Goal: Task Accomplishment & Management: Use online tool/utility

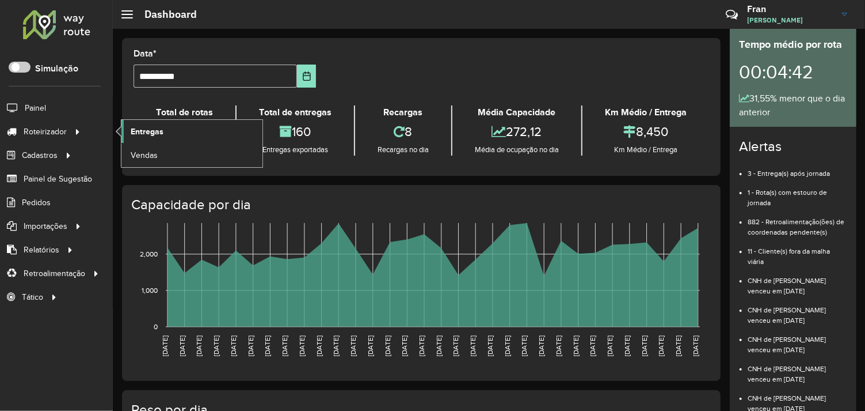
click at [164, 132] on link "Entregas" at bounding box center [191, 131] width 141 height 23
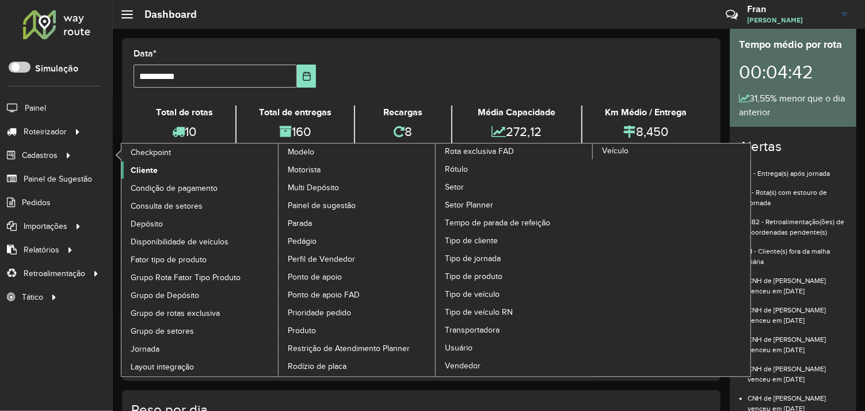
click at [139, 170] on span "Cliente" at bounding box center [144, 170] width 27 height 12
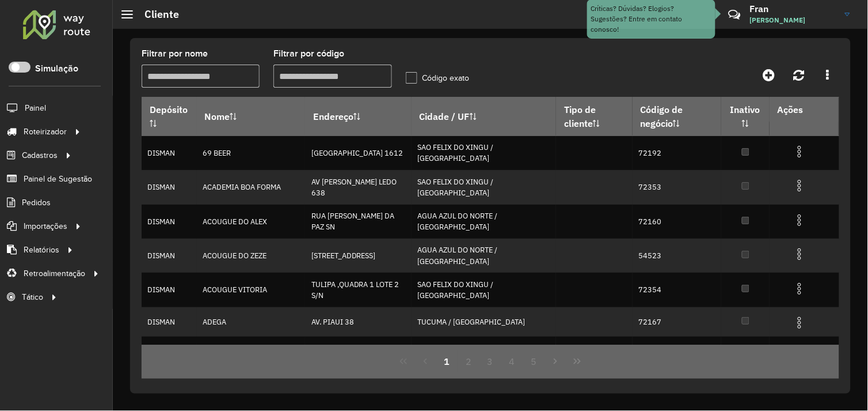
click at [300, 72] on input "Filtrar por código" at bounding box center [332, 75] width 118 height 23
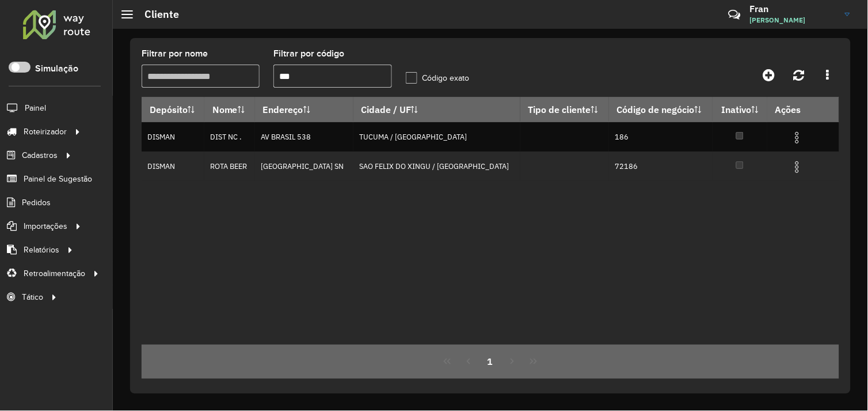
type input "***"
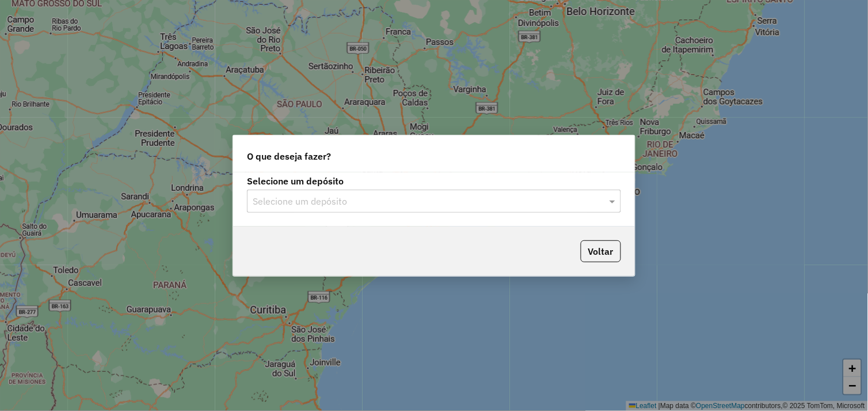
drag, startPoint x: 612, startPoint y: 202, endPoint x: 587, endPoint y: 207, distance: 25.3
click at [611, 202] on span at bounding box center [614, 201] width 14 height 14
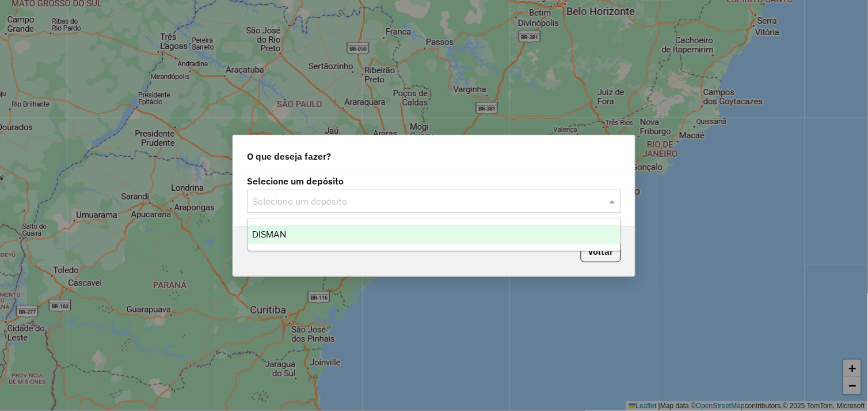
click at [359, 231] on div "DISMAN" at bounding box center [434, 235] width 373 height 20
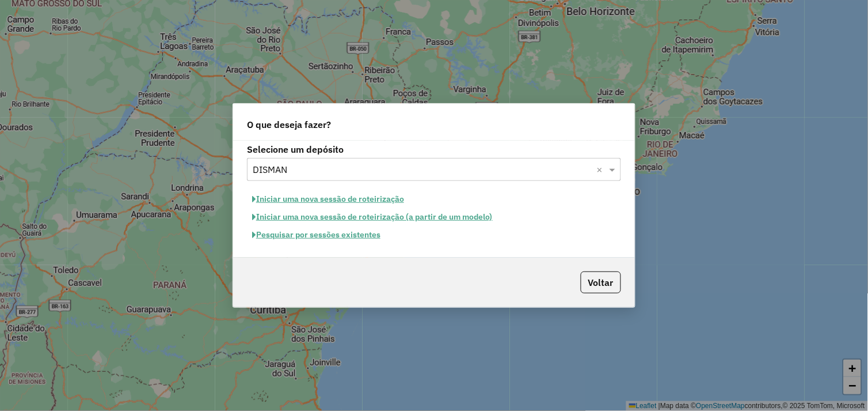
click at [371, 238] on button "Pesquisar por sessões existentes" at bounding box center [316, 235] width 139 height 18
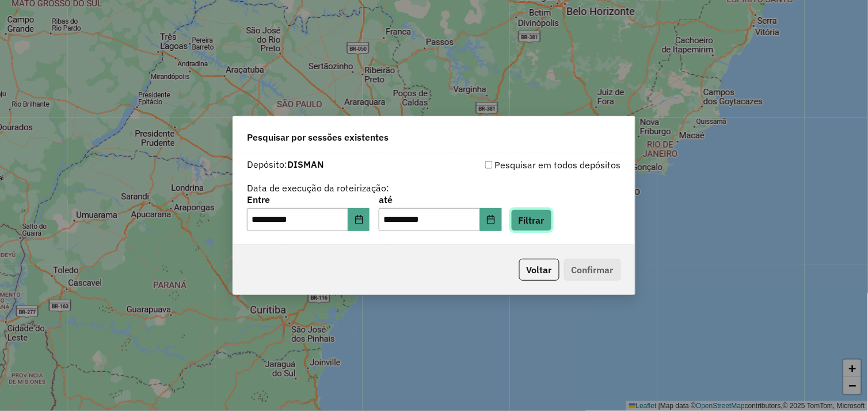
click at [539, 222] on button "Filtrar" at bounding box center [531, 220] width 41 height 22
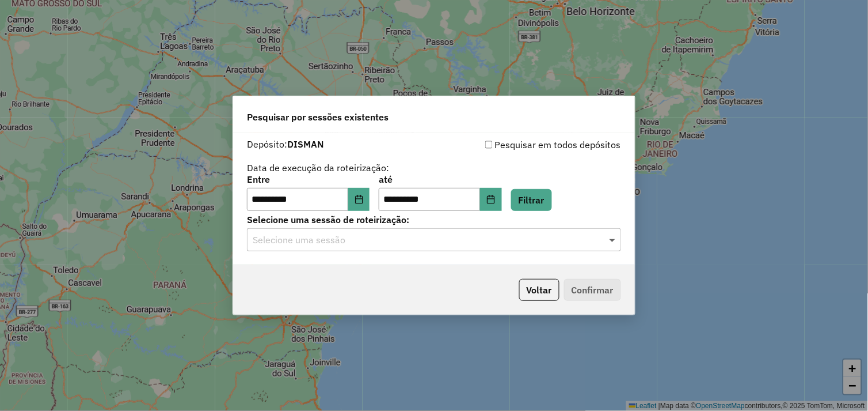
click at [614, 239] on span at bounding box center [614, 240] width 14 height 14
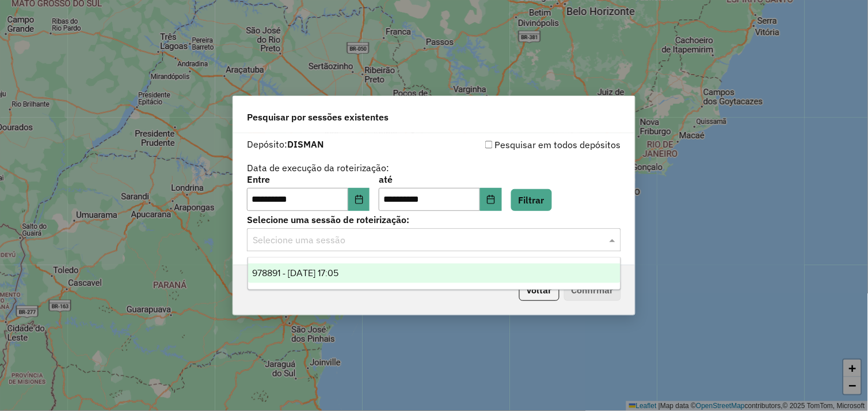
drag, startPoint x: 550, startPoint y: 271, endPoint x: 569, endPoint y: 280, distance: 21.1
click at [549, 272] on div "978891 - 14/08/2025 17:05" at bounding box center [434, 273] width 373 height 20
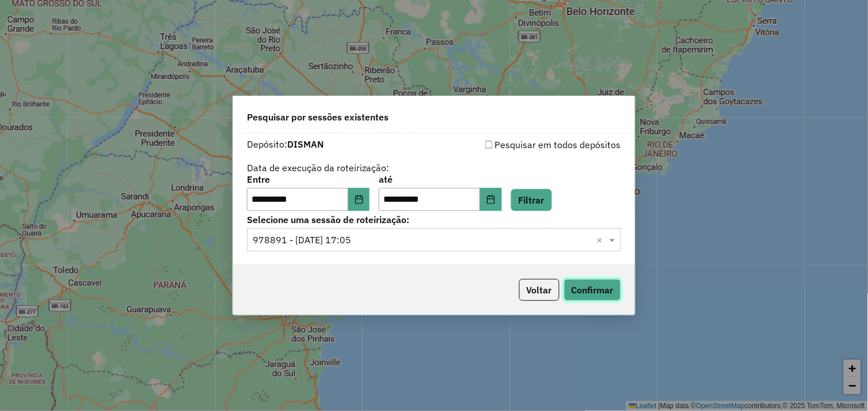
click at [594, 286] on button "Confirmar" at bounding box center [592, 290] width 57 height 22
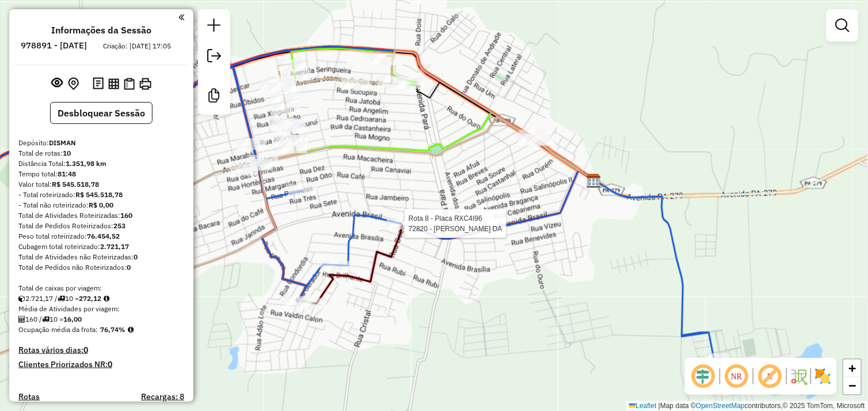
select select "**********"
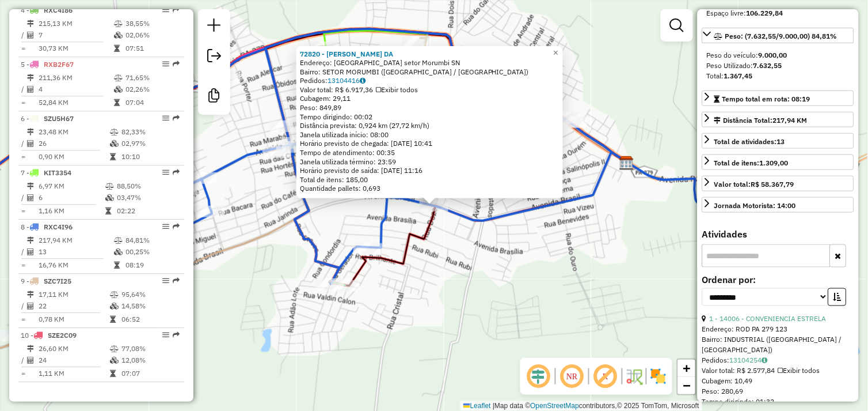
scroll to position [192, 0]
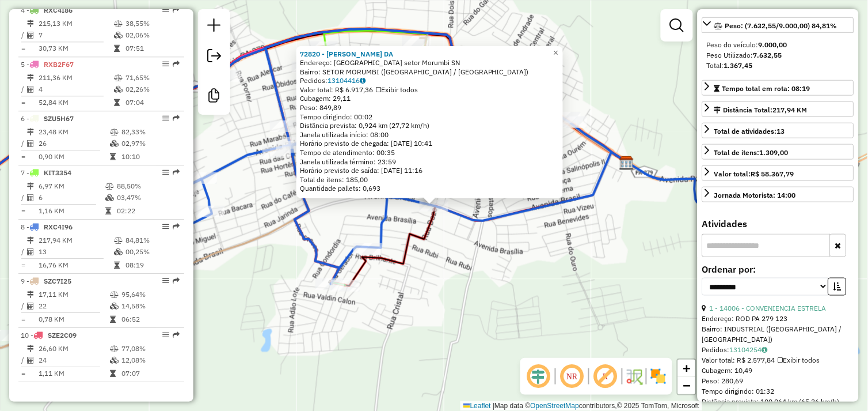
click at [755, 255] on input "text" at bounding box center [766, 245] width 128 height 23
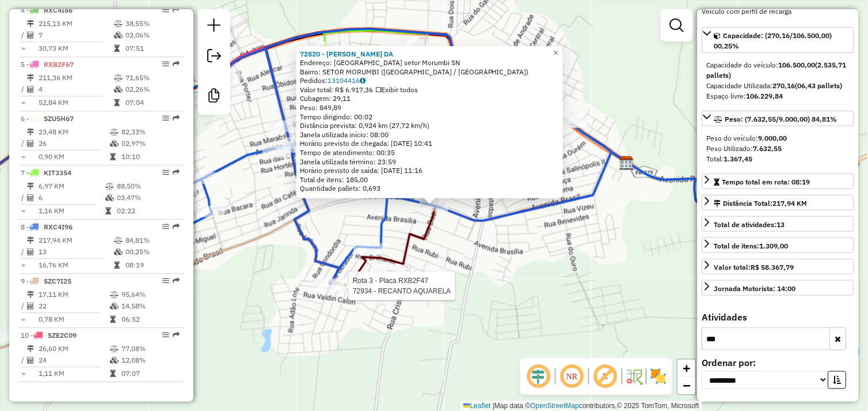
type input "***"
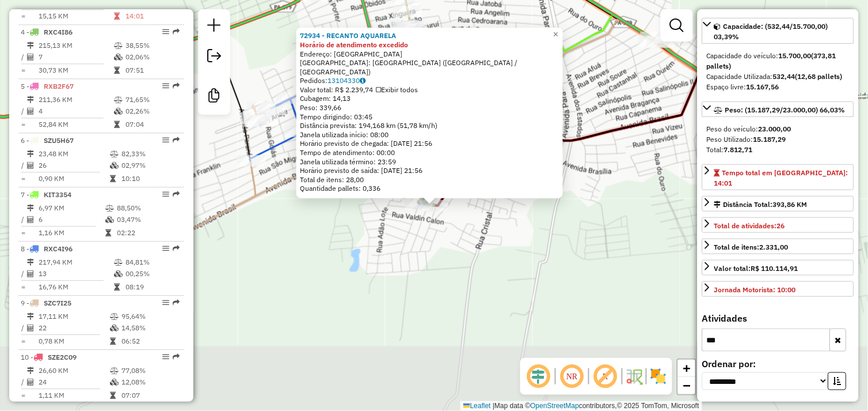
scroll to position [548, 0]
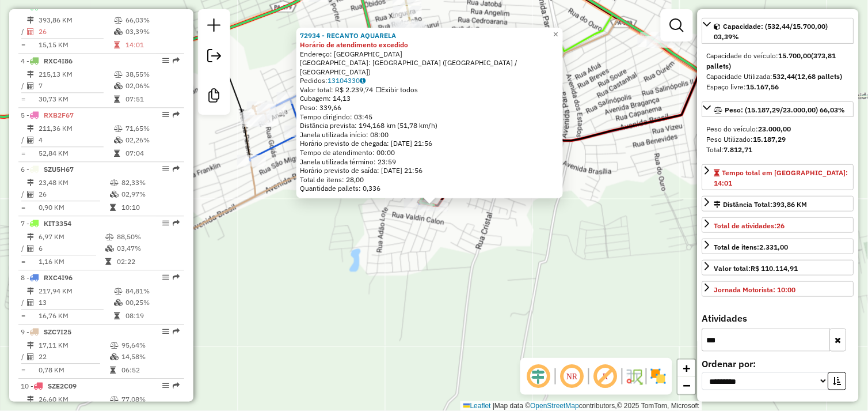
click at [411, 272] on div "72934 - RECANTO AQUARELA Horário de atendimento excedido Endereço: [GEOGRAPHIC_…" at bounding box center [434, 205] width 868 height 411
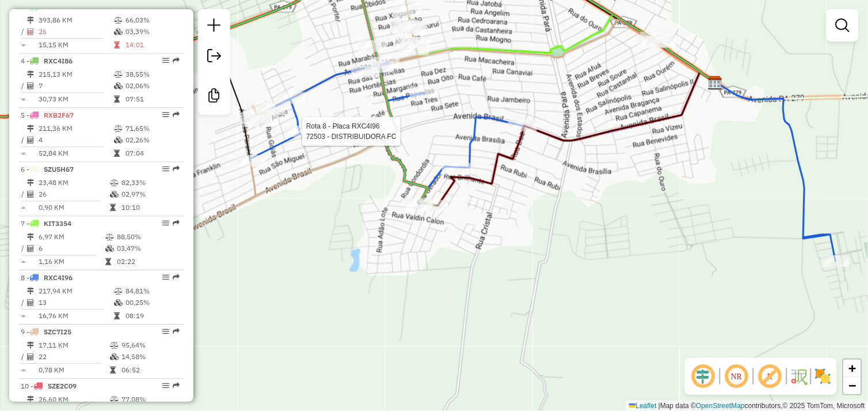
scroll to position [607, 0]
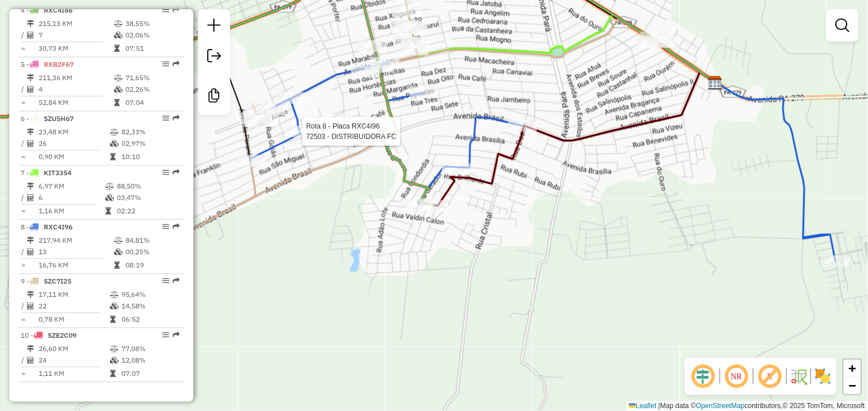
select select "**********"
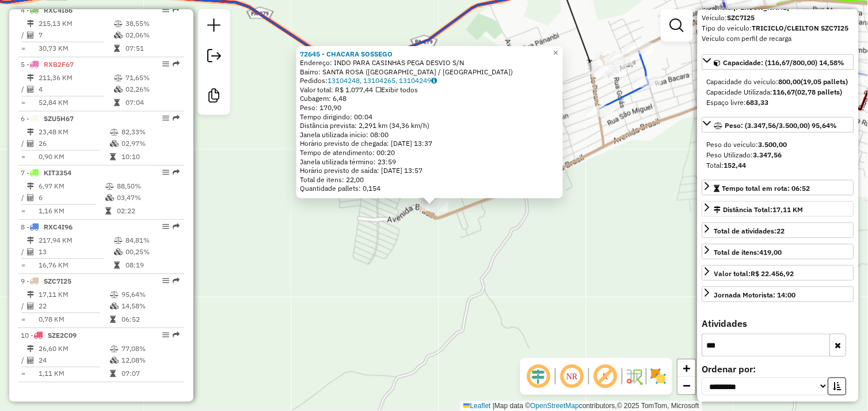
scroll to position [87, 0]
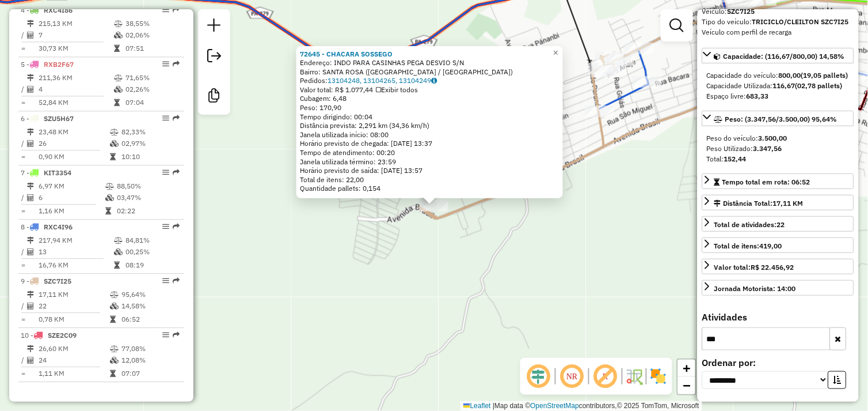
click at [567, 317] on div "Rota 9 - Placa SZC7I25 72645 - CHACARA SOSSEGO 72645 - CHACARA SOSSEGO Endereço…" at bounding box center [434, 205] width 868 height 411
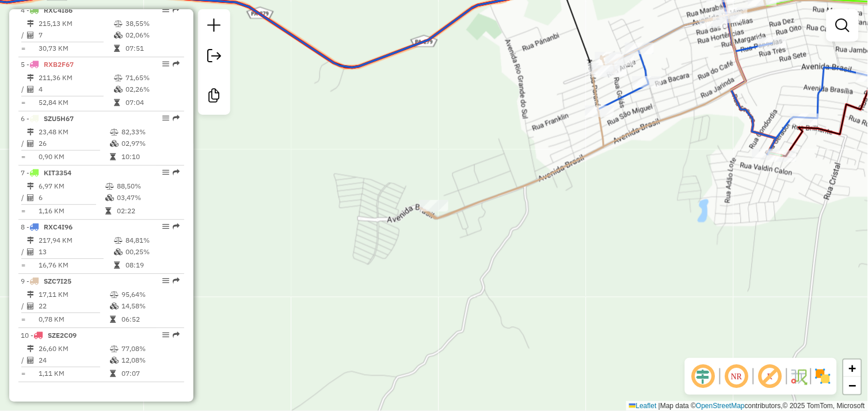
click at [550, 284] on div "Janela de atendimento Grade de atendimento Capacidade Transportadoras Veículos …" at bounding box center [434, 205] width 868 height 411
click at [618, 318] on div "Janela de atendimento Grade de atendimento Capacidade Transportadoras Veículos …" at bounding box center [434, 205] width 868 height 411
